Goal: Transaction & Acquisition: Purchase product/service

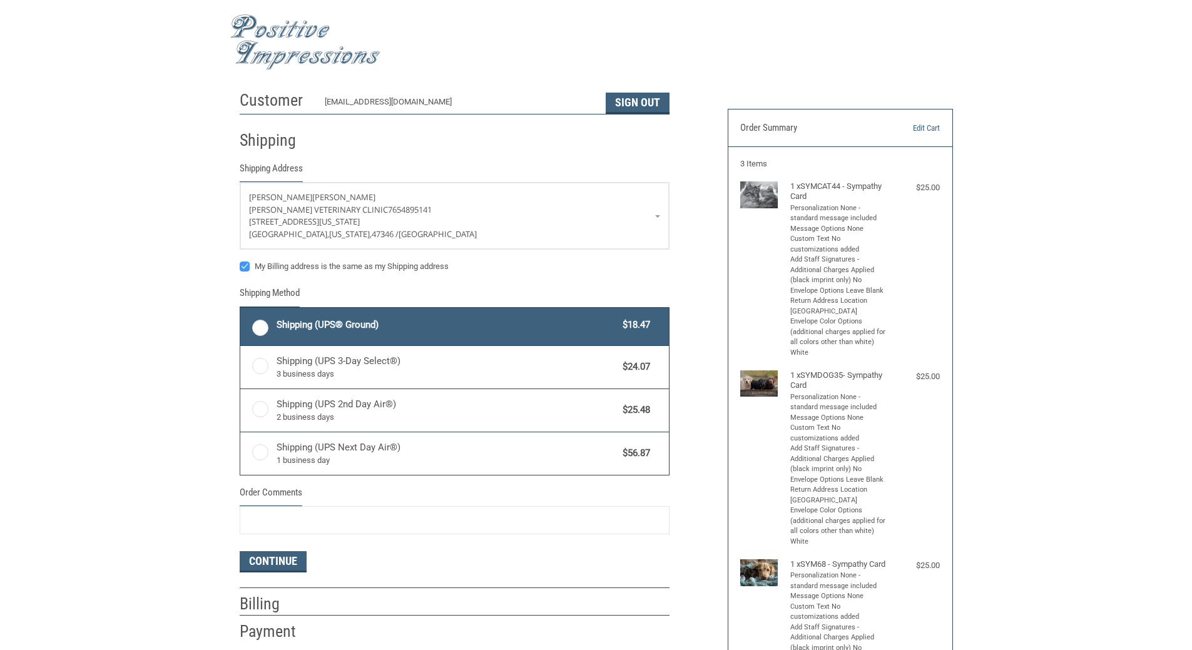
radio input "true"
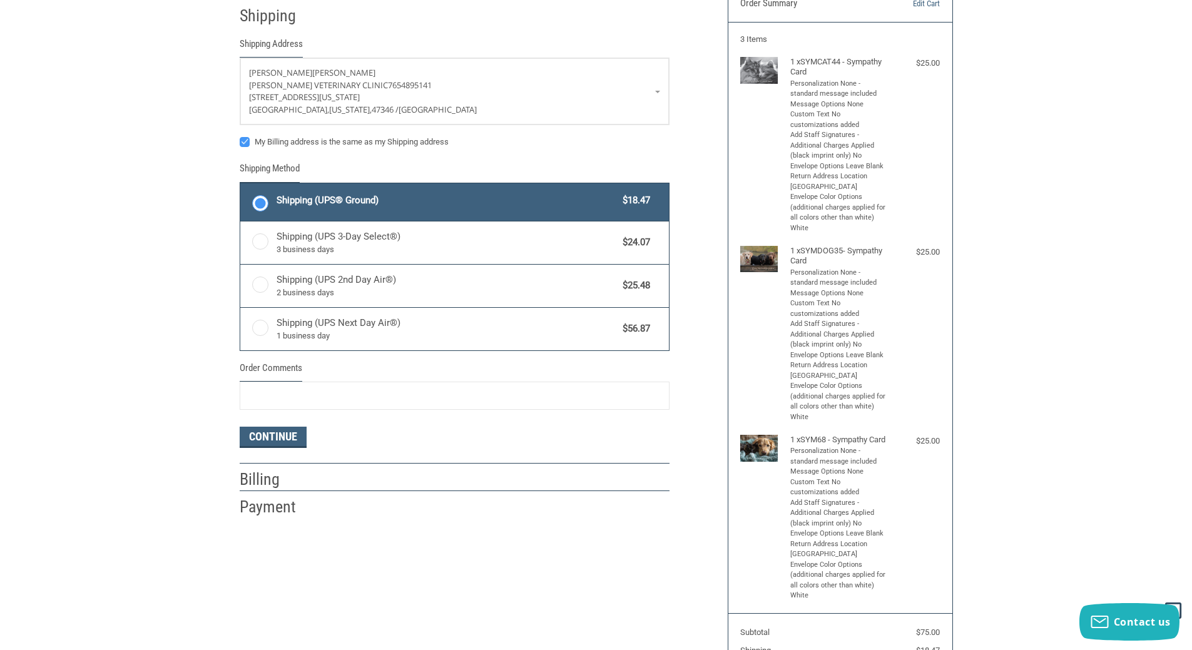
scroll to position [99, 0]
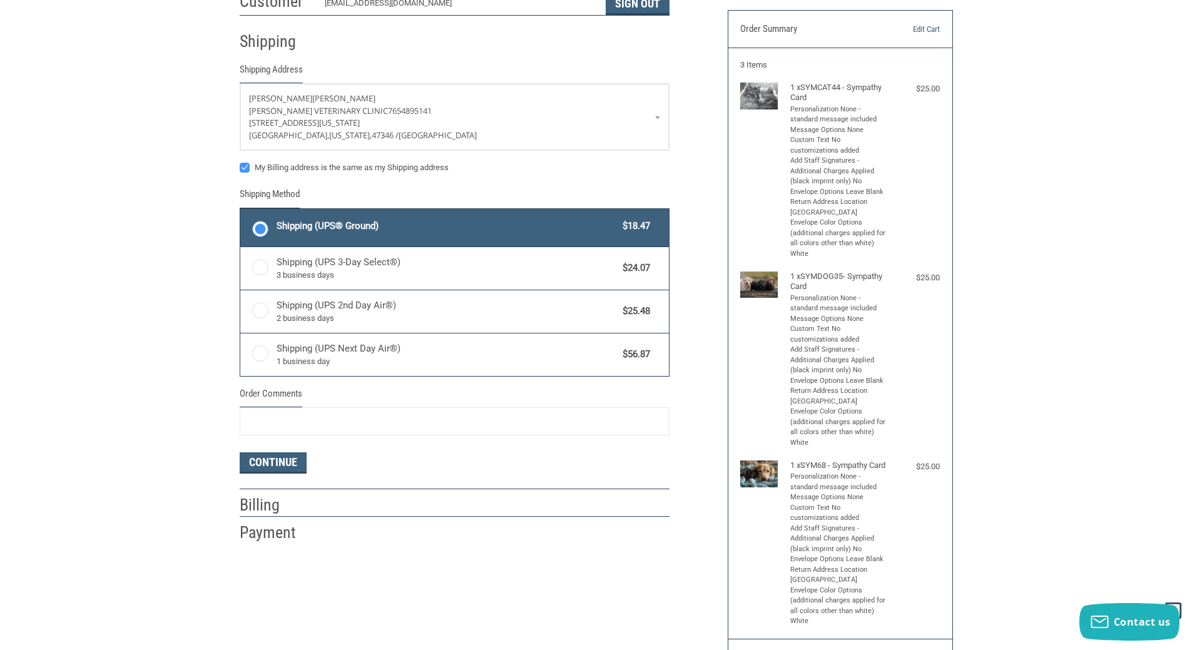
click at [245, 168] on label "My Billing address is the same as my Shipping address" at bounding box center [455, 168] width 430 height 10
click at [240, 162] on input "My Billing address is the same as my Shipping address" at bounding box center [240, 161] width 1 height 1
checkbox input "false"
click at [260, 462] on button "Continue" at bounding box center [273, 462] width 67 height 21
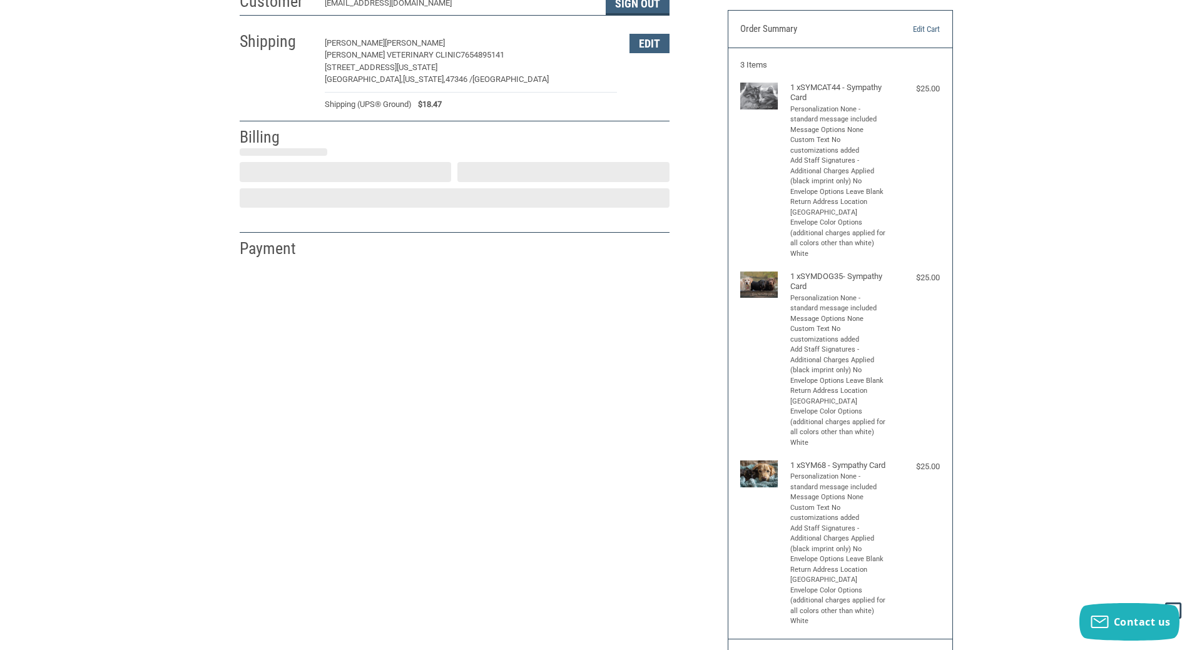
select select "US"
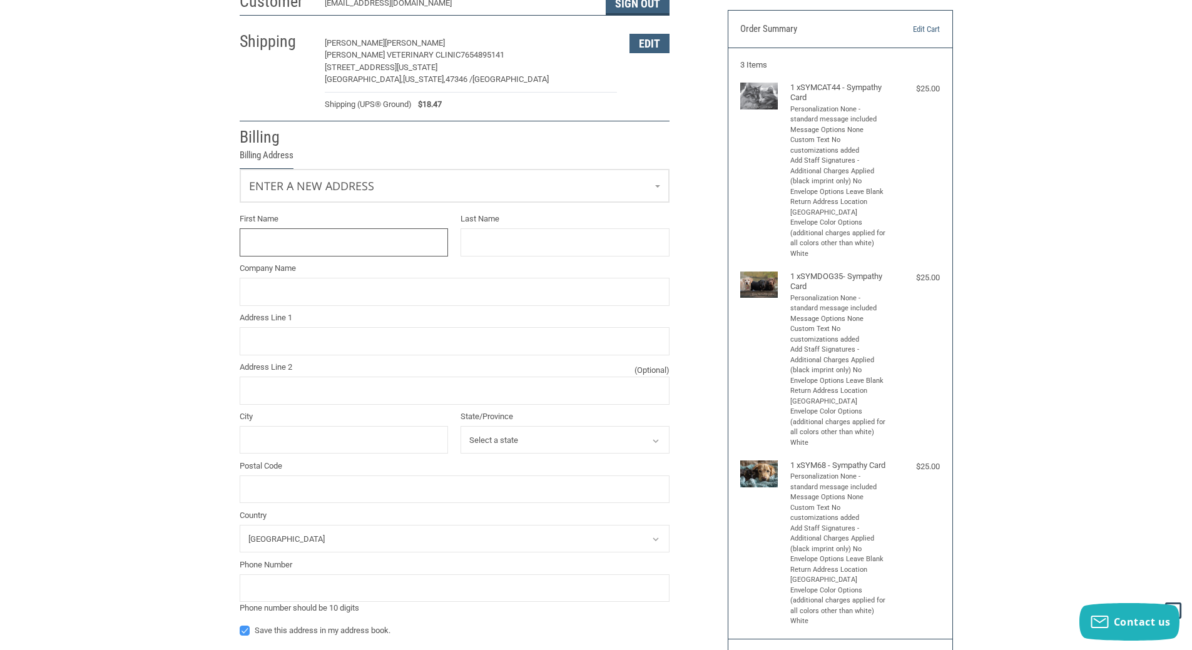
scroll to position [91, 0]
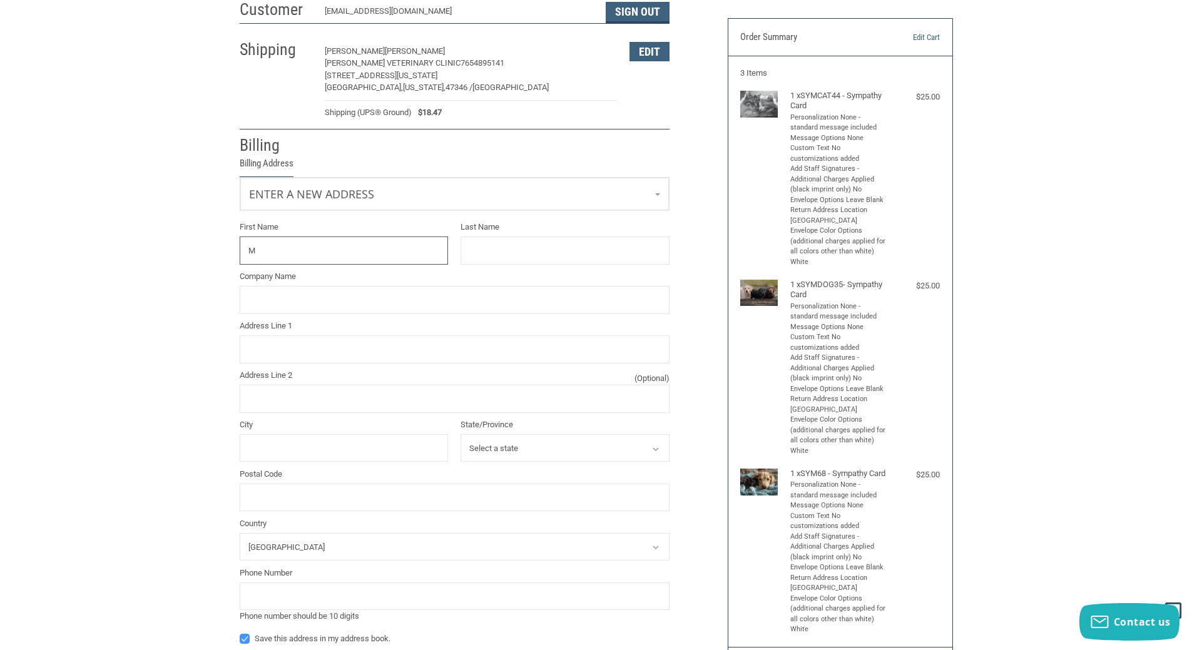
type input "[PERSON_NAME]"
click at [305, 303] on input "Company Name" at bounding box center [455, 300] width 430 height 28
type input "NVS PARTNERS"
type input "[STREET_ADDRESS]"
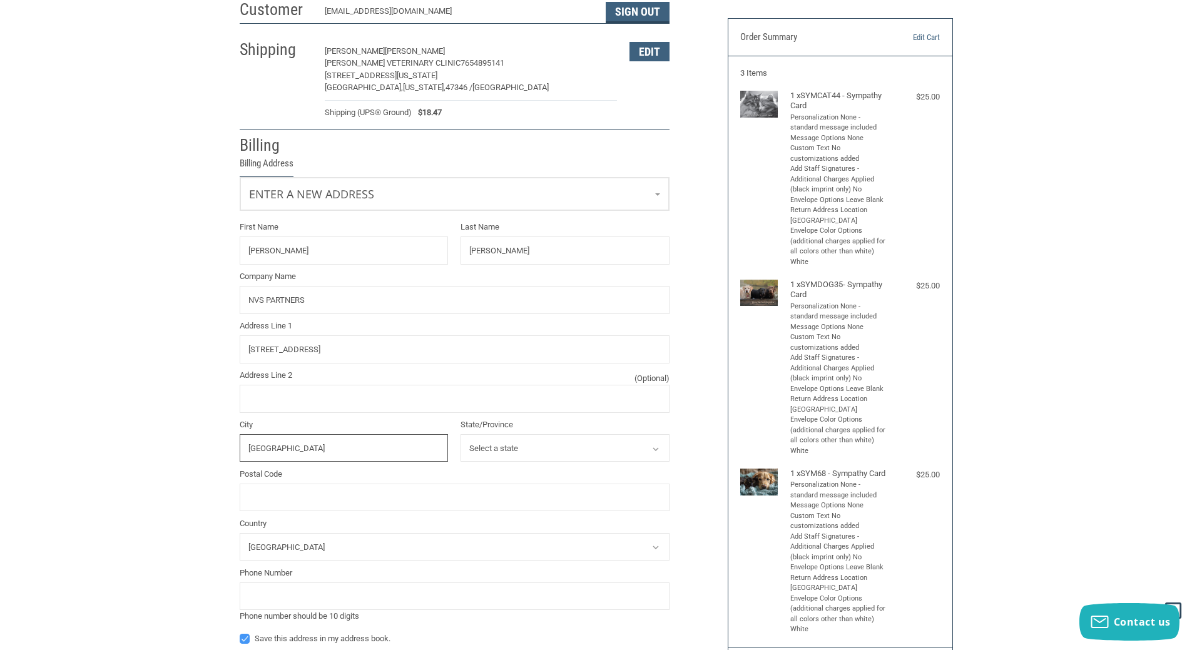
type input "[GEOGRAPHIC_DATA]"
select select "NE"
type input "68788"
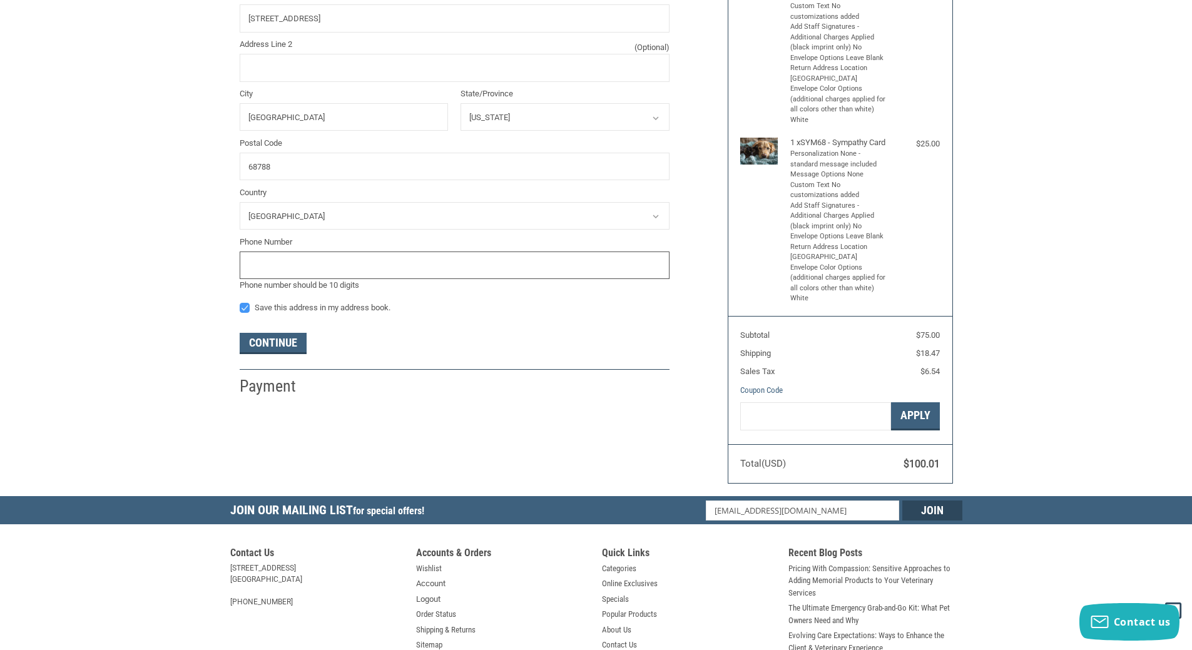
scroll to position [434, 0]
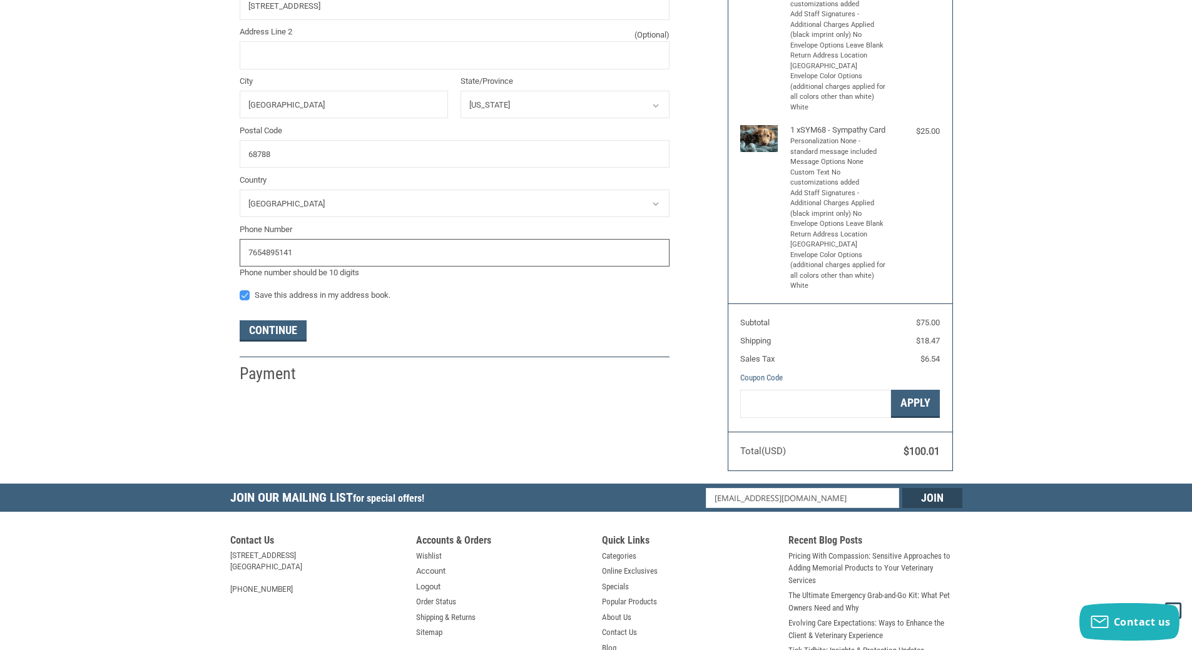
type input "7654895141"
click at [359, 382] on div at bounding box center [497, 377] width 345 height 16
click at [266, 332] on button "Continue" at bounding box center [273, 330] width 67 height 21
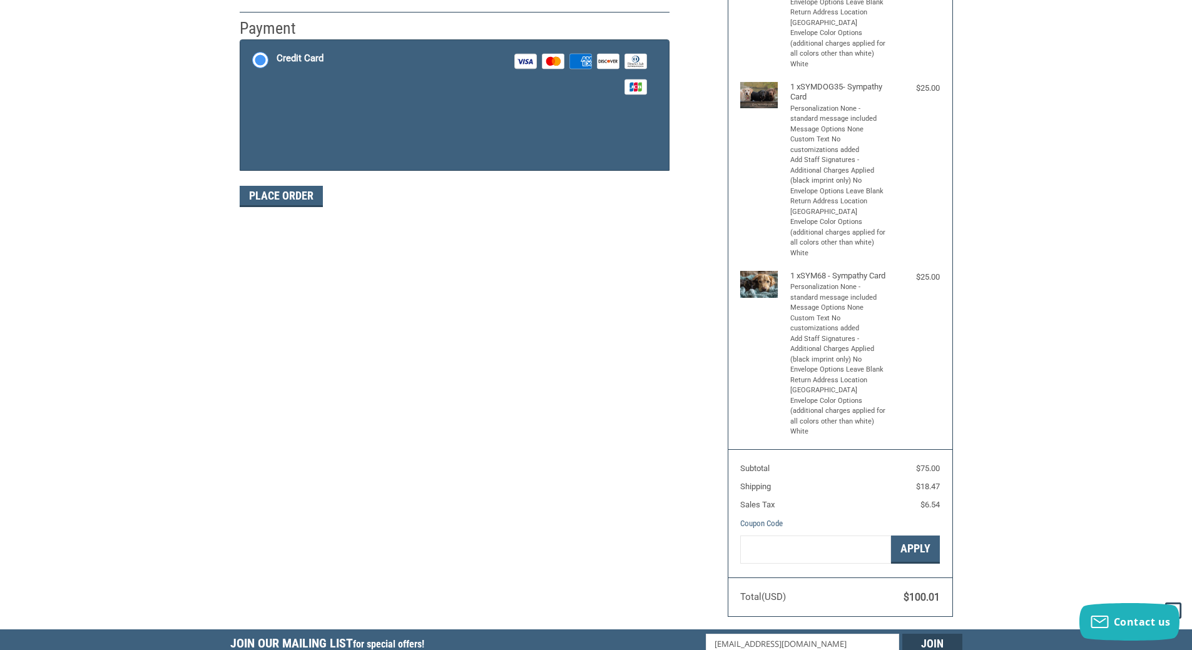
scroll to position [202, 0]
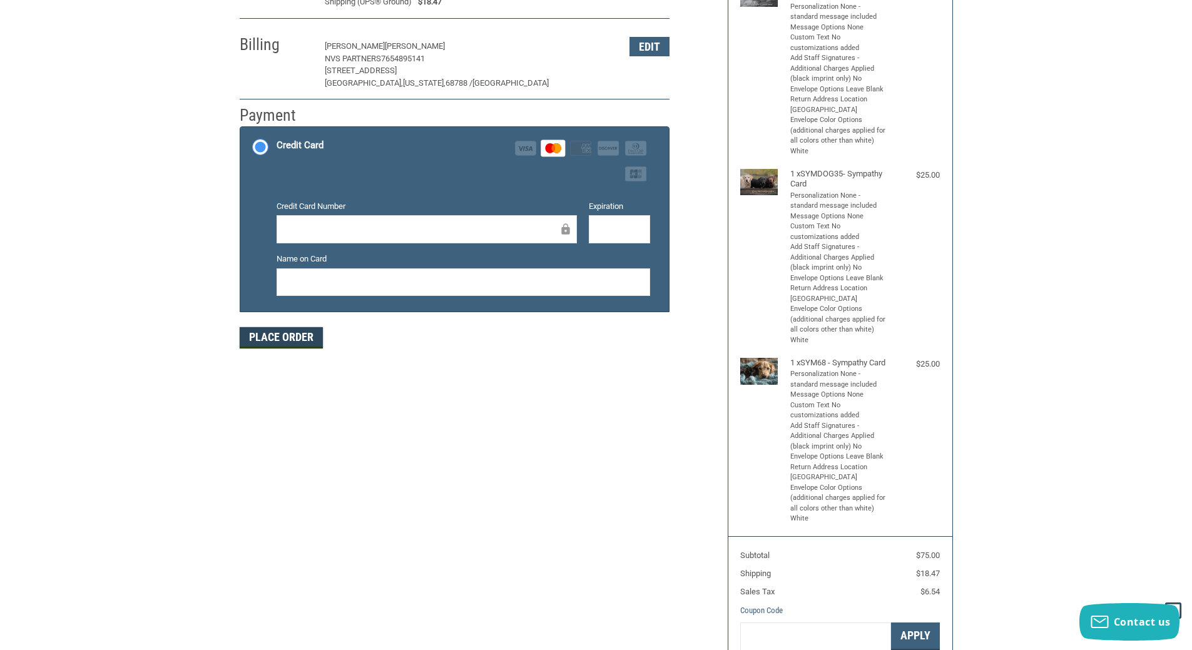
click at [272, 339] on button "Place Order" at bounding box center [281, 337] width 83 height 21
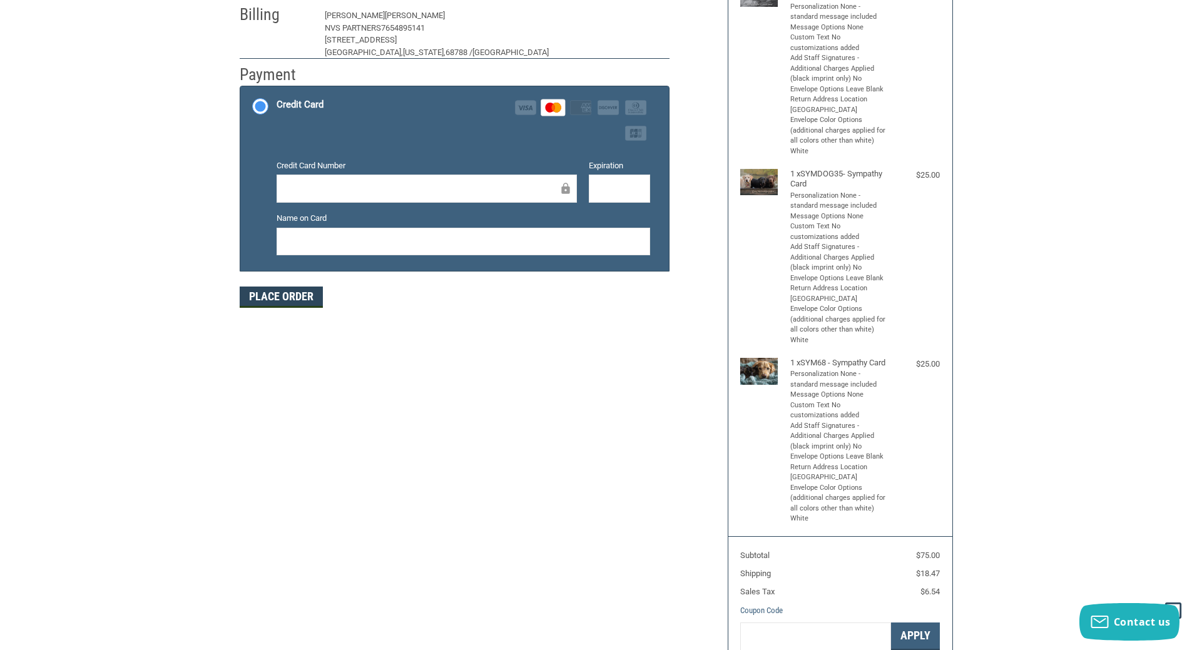
scroll to position [70, 0]
